Goal: Communication & Community: Answer question/provide support

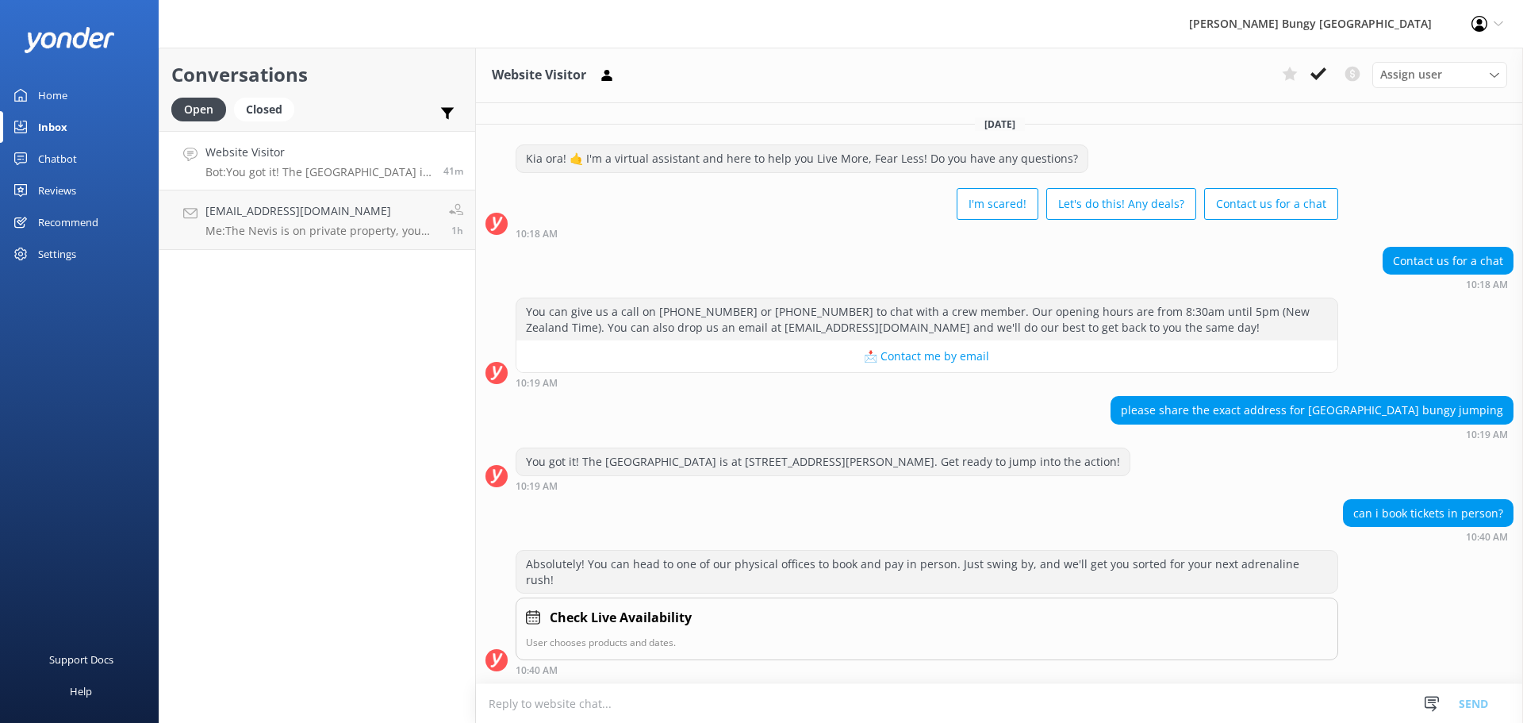
scroll to position [102, 0]
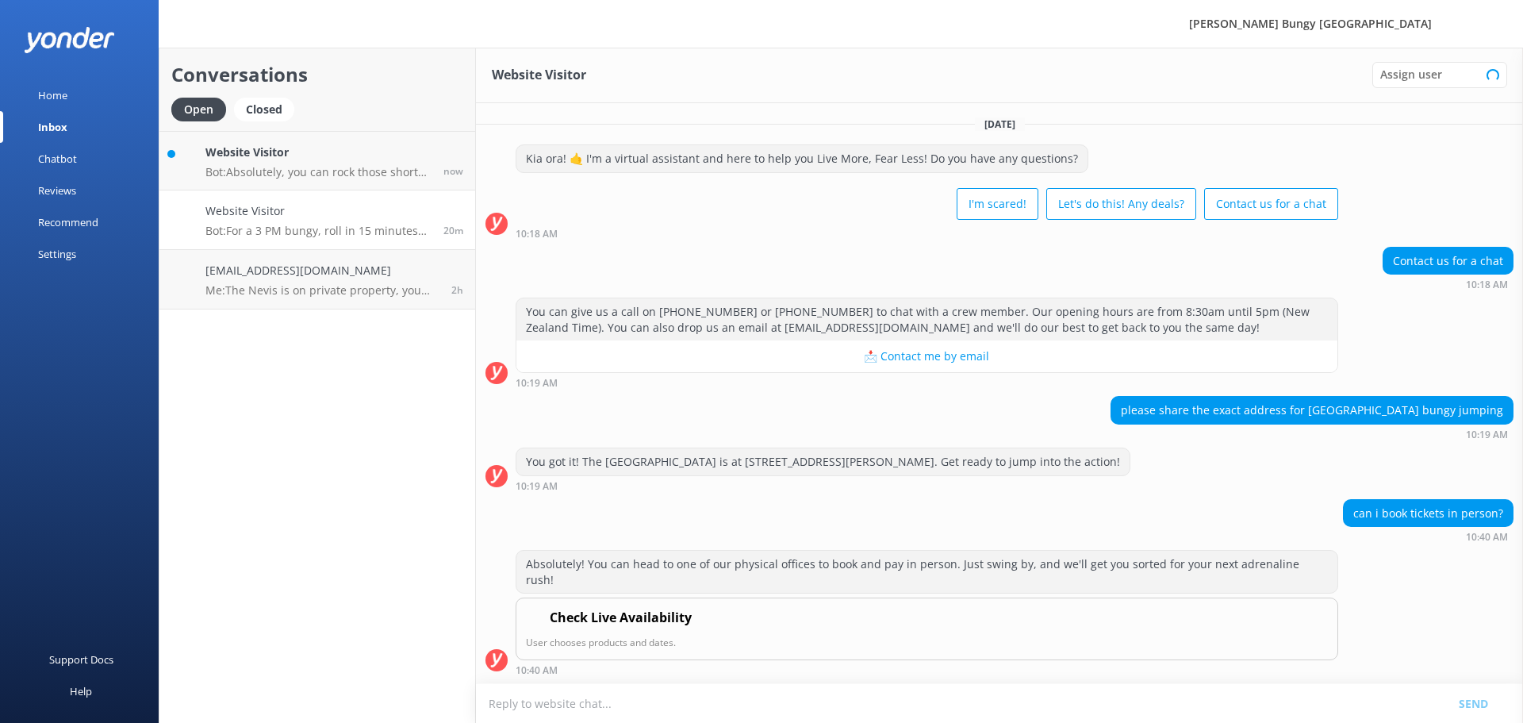
scroll to position [102, 0]
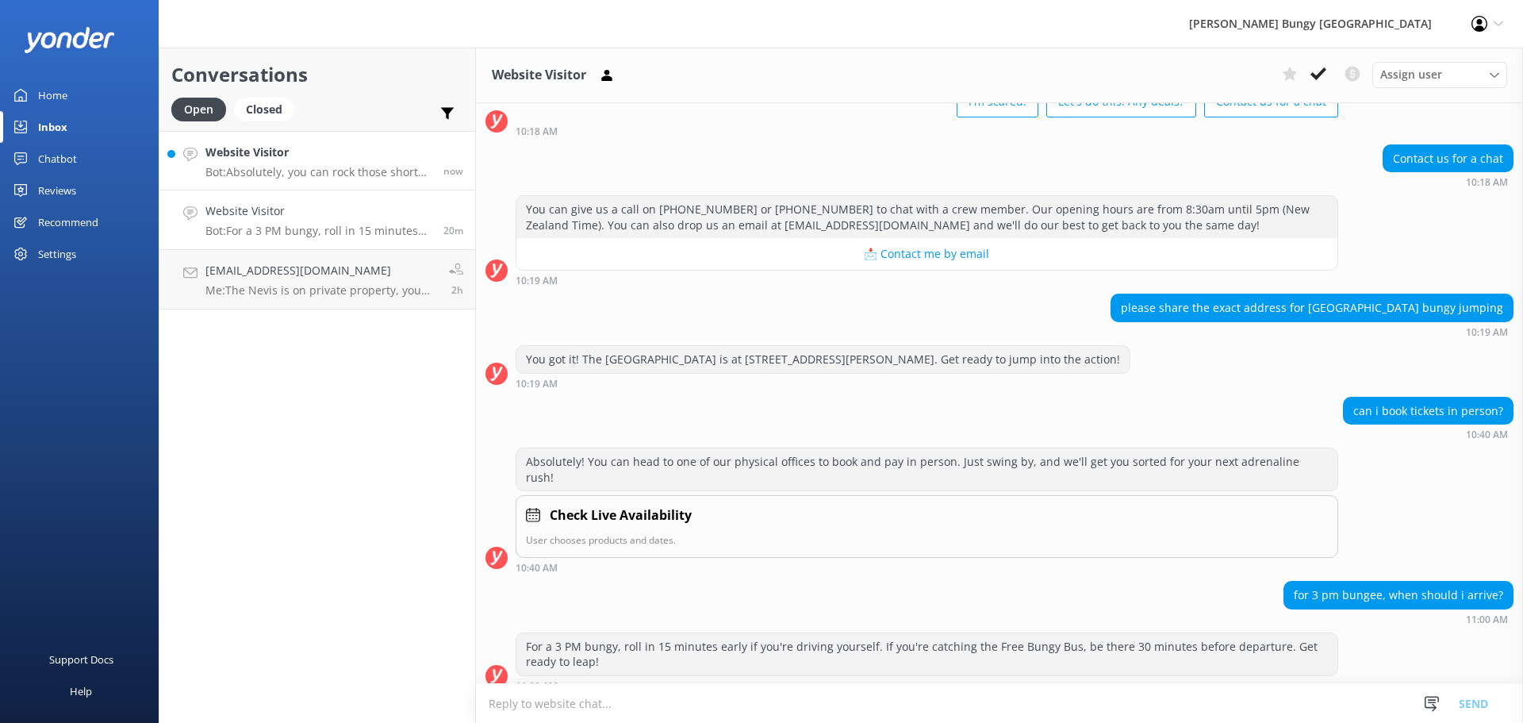
click at [279, 140] on link "Website Visitor Bot: Absolutely, you can rock those shorts! Just make sure you'…" at bounding box center [317, 160] width 316 height 59
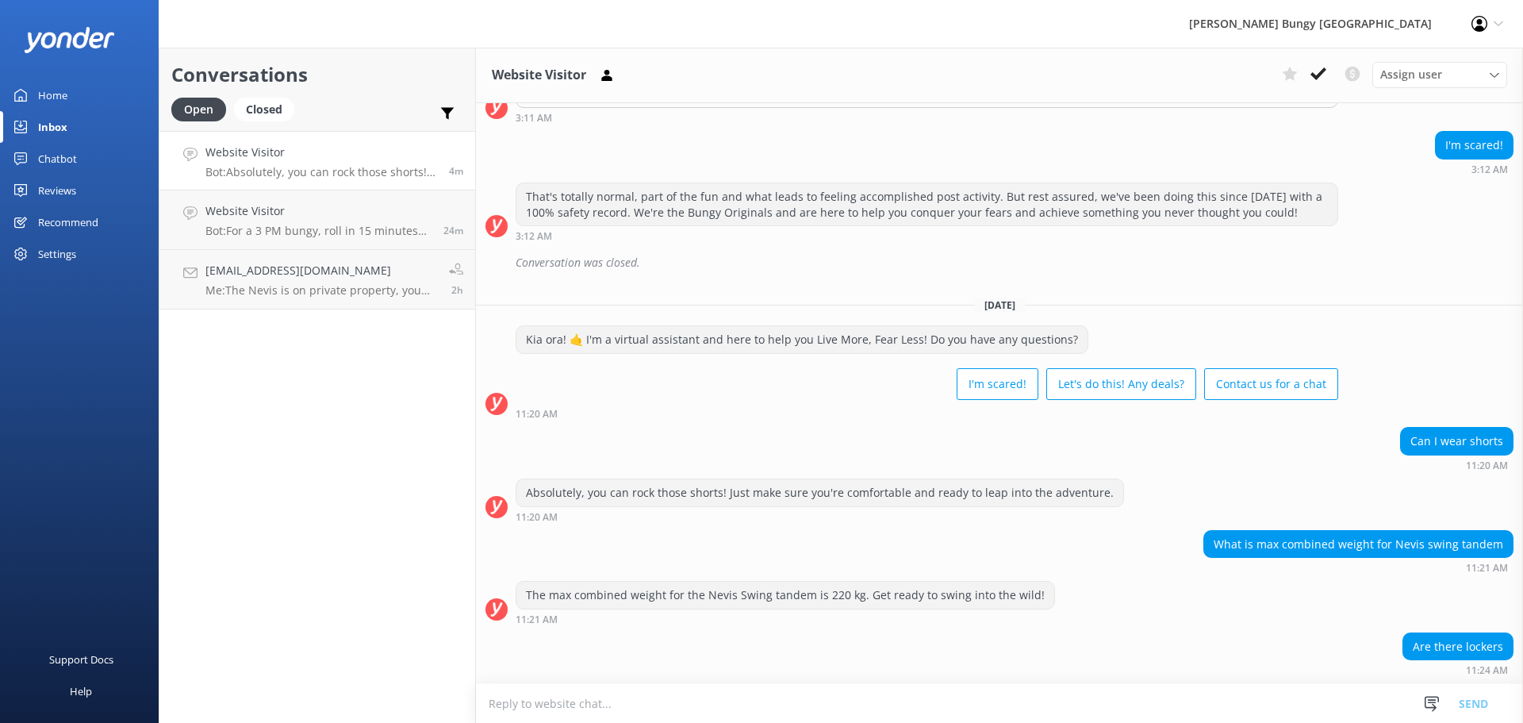
scroll to position [689, 0]
